Goal: Task Accomplishment & Management: Manage account settings

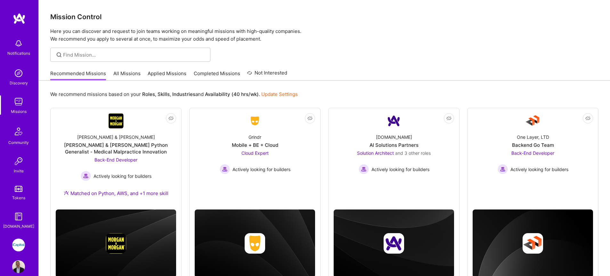
click at [125, 73] on link "All Missions" at bounding box center [126, 75] width 27 height 11
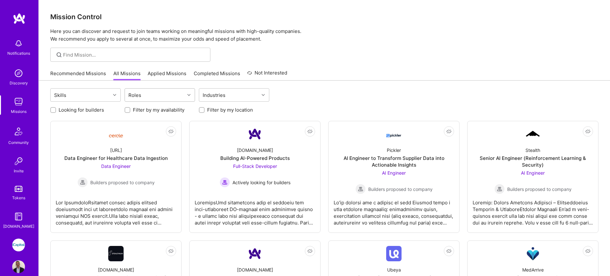
click at [136, 96] on div "Roles" at bounding box center [135, 95] width 16 height 9
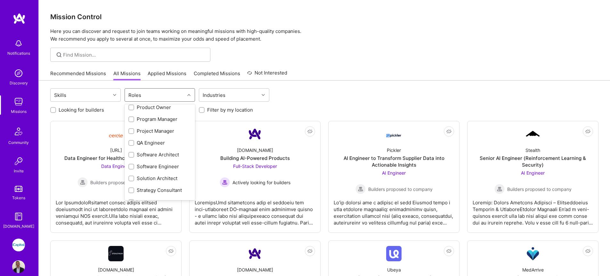
scroll to position [299, 0]
click at [152, 134] on div "QA Engineer" at bounding box center [159, 134] width 63 height 7
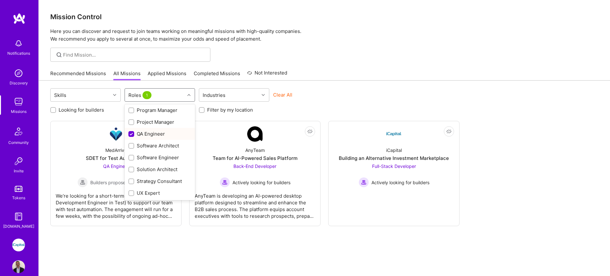
click at [161, 136] on div "QA Engineer" at bounding box center [159, 134] width 63 height 7
checkbox input "false"
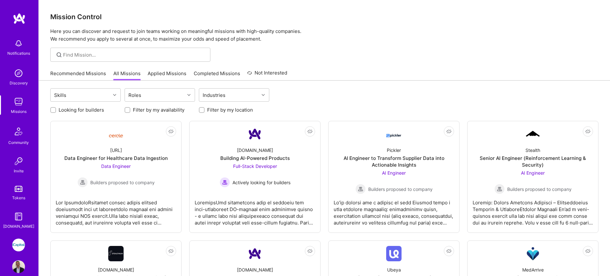
click at [175, 74] on link "Applied Missions" at bounding box center [167, 75] width 39 height 11
